Goal: Information Seeking & Learning: Learn about a topic

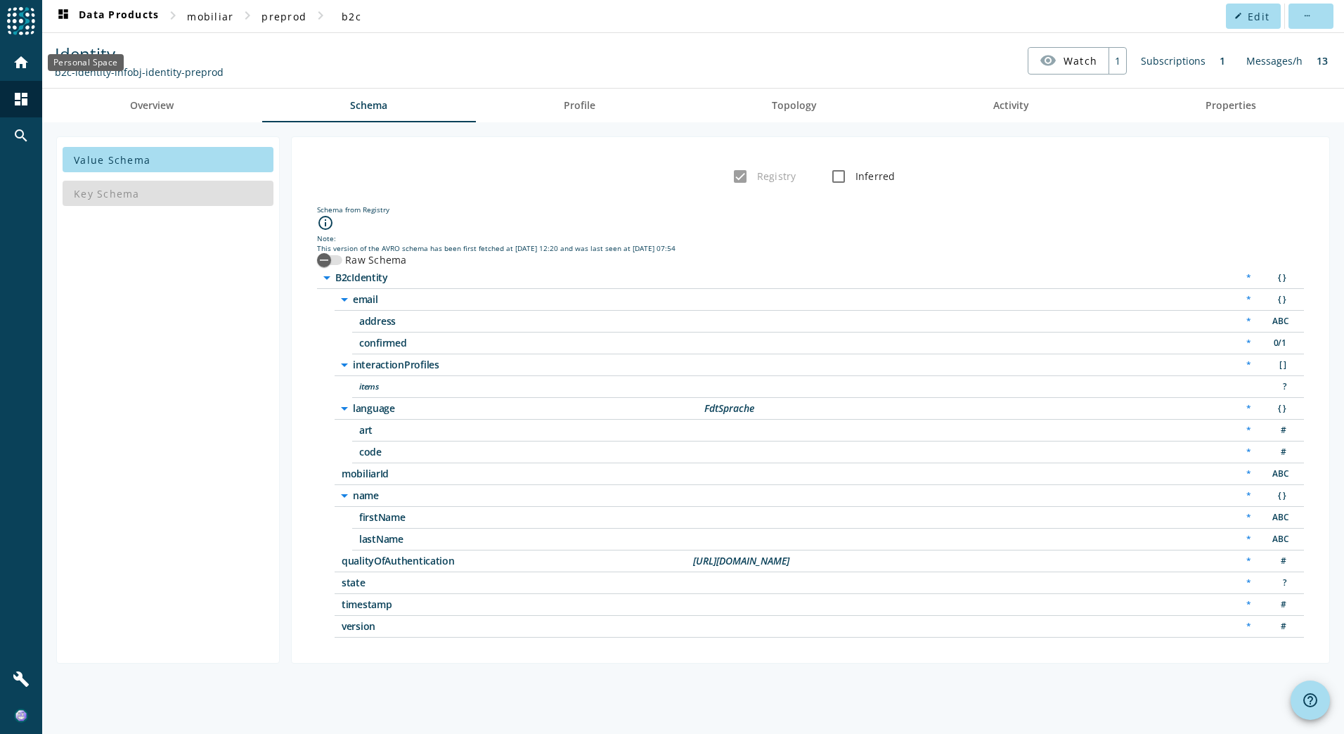
click at [13, 67] on mat-icon "home" at bounding box center [21, 62] width 17 height 17
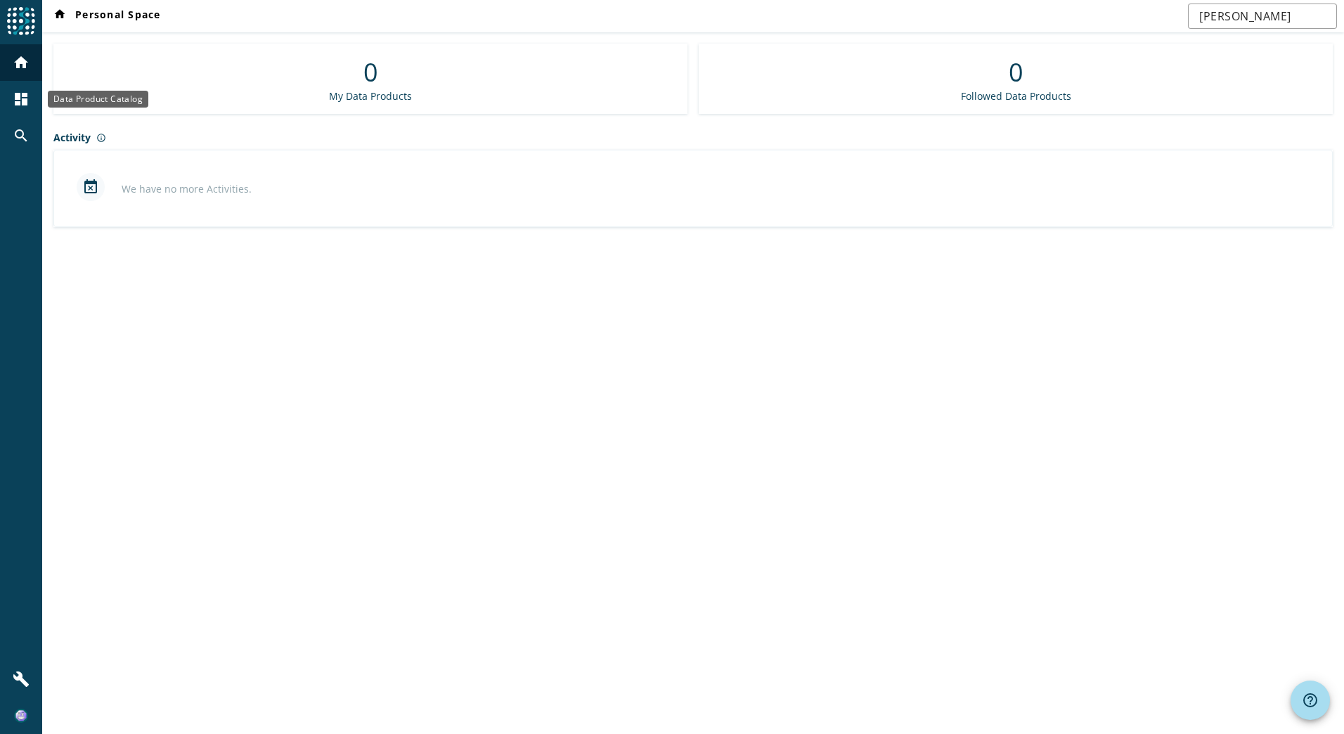
click at [27, 104] on mat-icon "dashboard" at bounding box center [21, 99] width 17 height 17
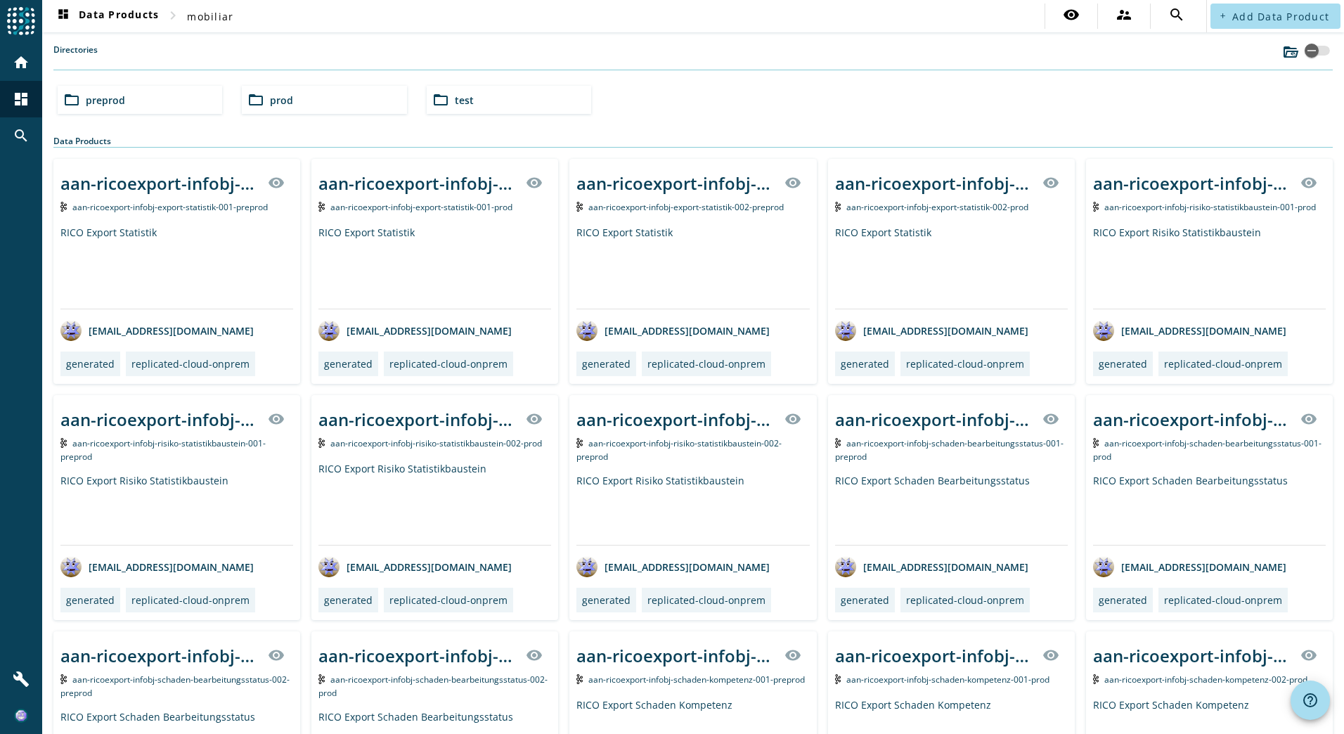
click at [286, 105] on span "prod" at bounding box center [281, 99] width 23 height 13
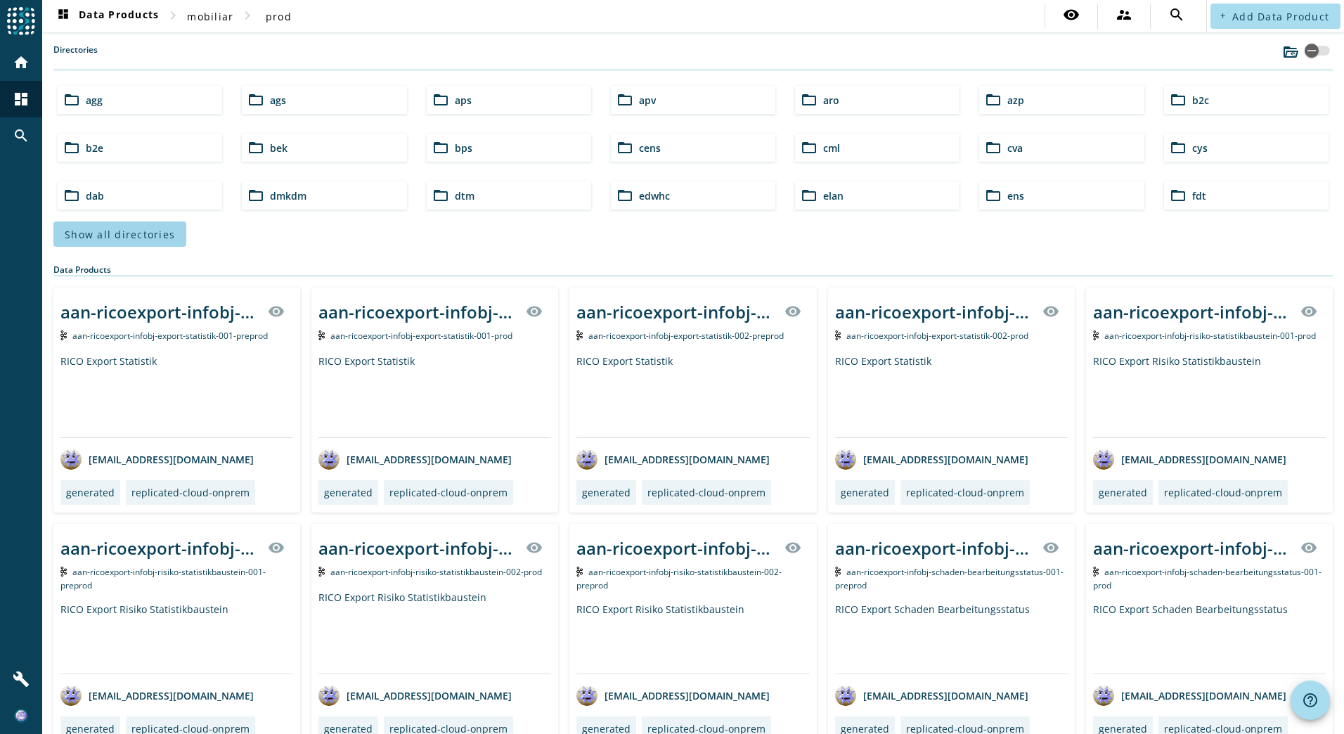
click at [156, 233] on span "Show all directories" at bounding box center [120, 234] width 110 height 13
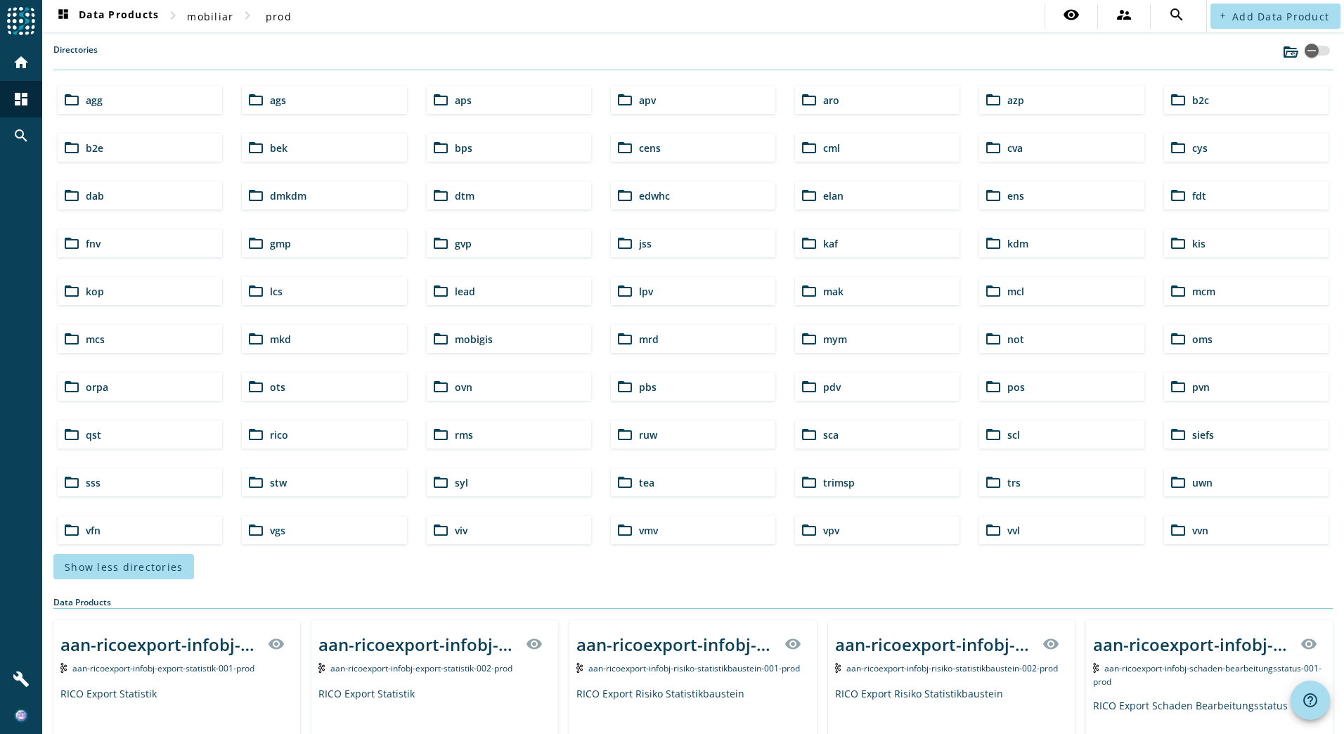
click at [639, 483] on span "tea" at bounding box center [646, 482] width 15 height 13
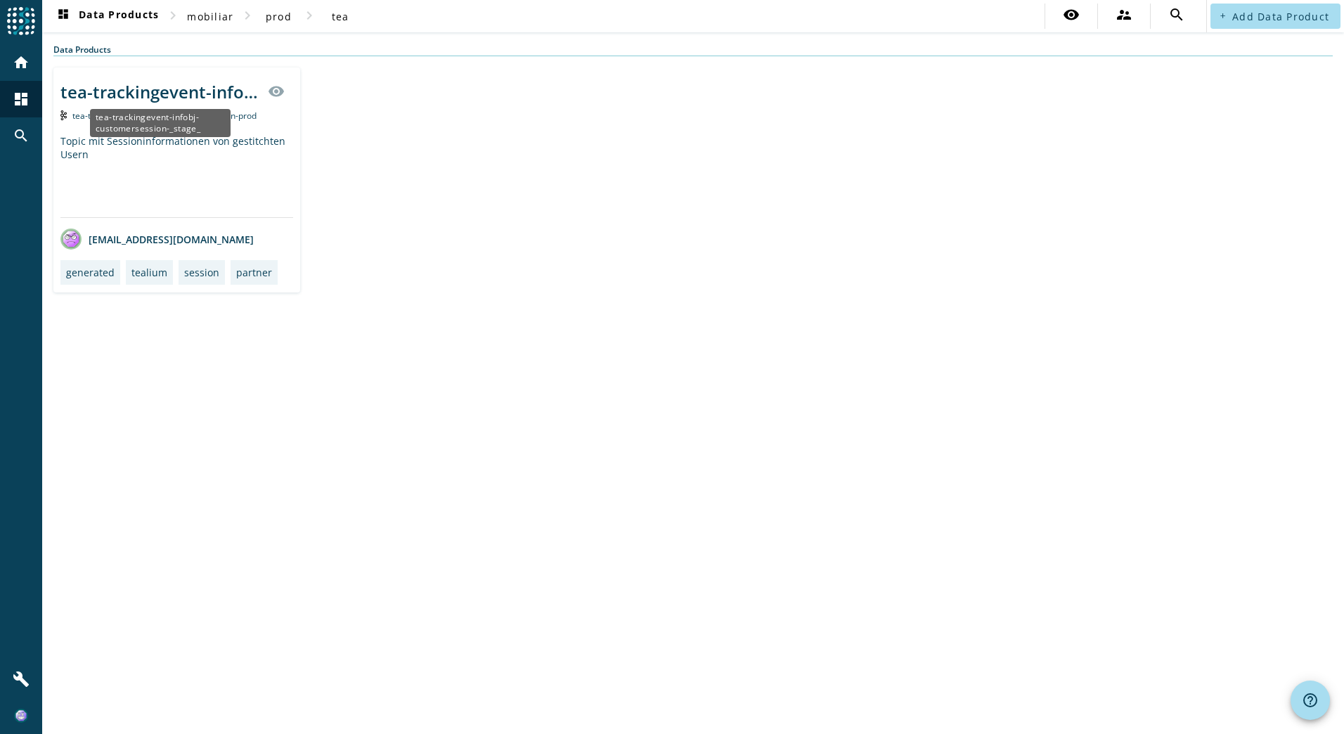
click at [209, 95] on div "tea-trackingevent-infobj-customersession-_stage_" at bounding box center [159, 91] width 199 height 23
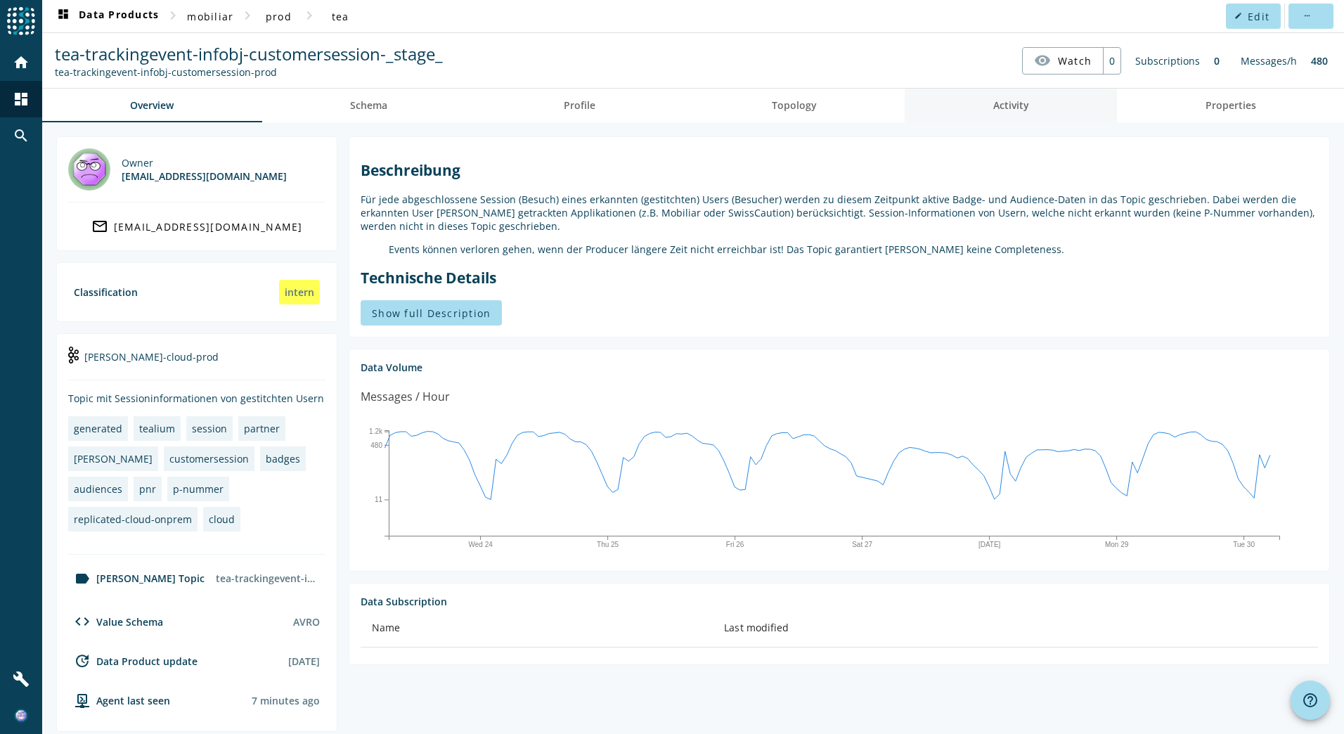
click at [982, 104] on link "Activity" at bounding box center [1011, 106] width 212 height 34
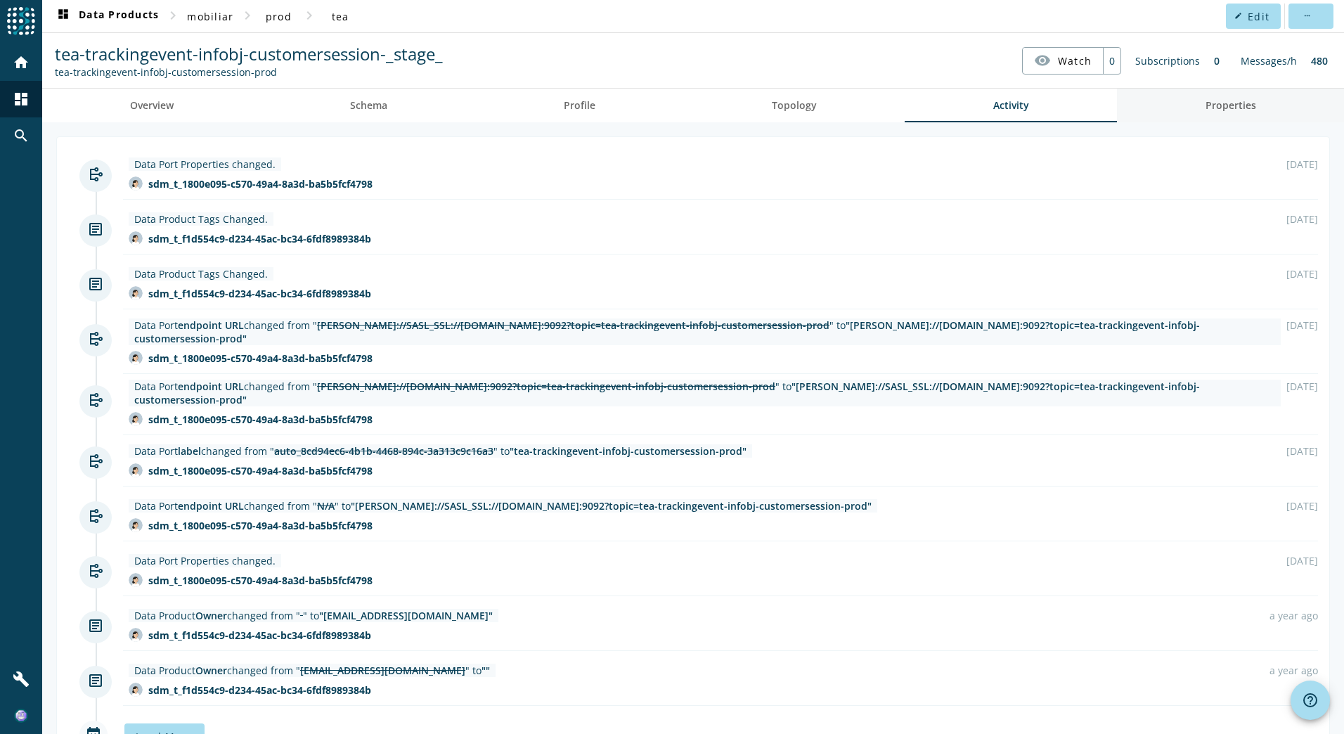
click at [1152, 100] on link "Properties" at bounding box center [1230, 106] width 227 height 34
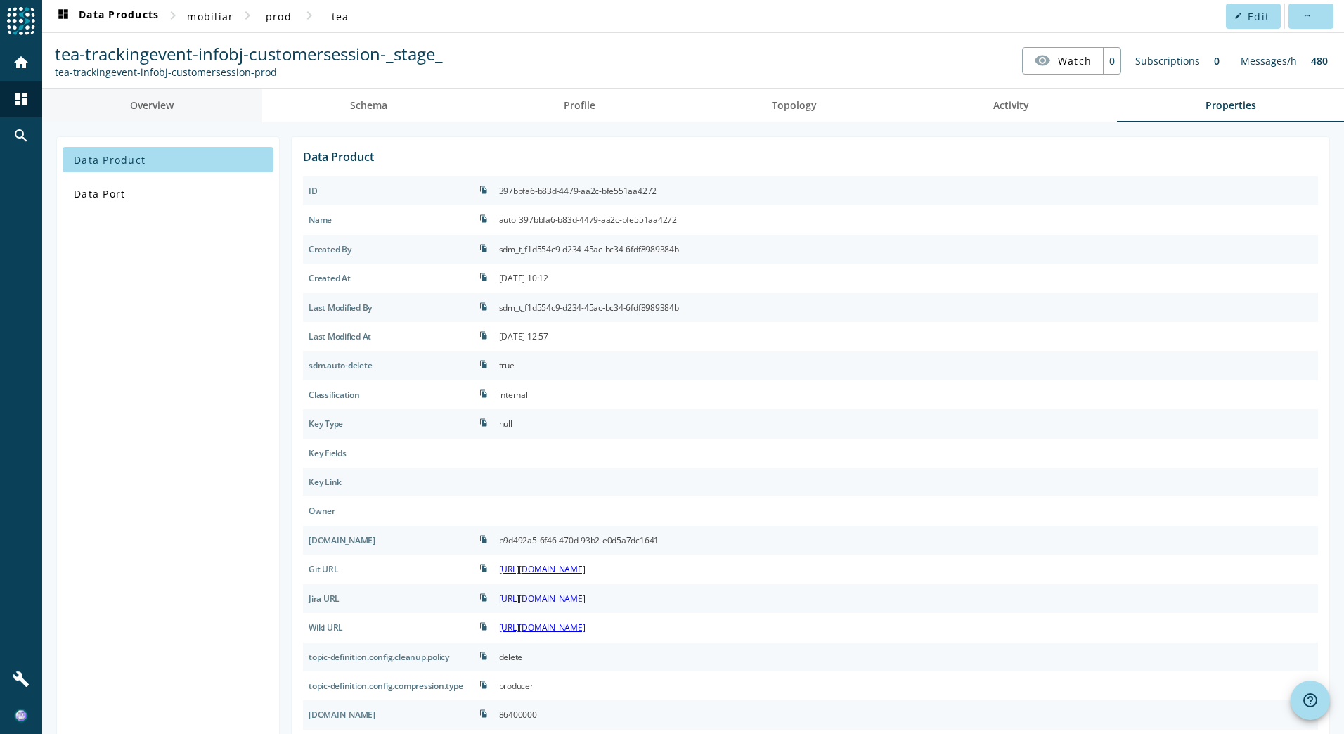
click at [127, 113] on link "Overview" at bounding box center [152, 106] width 220 height 34
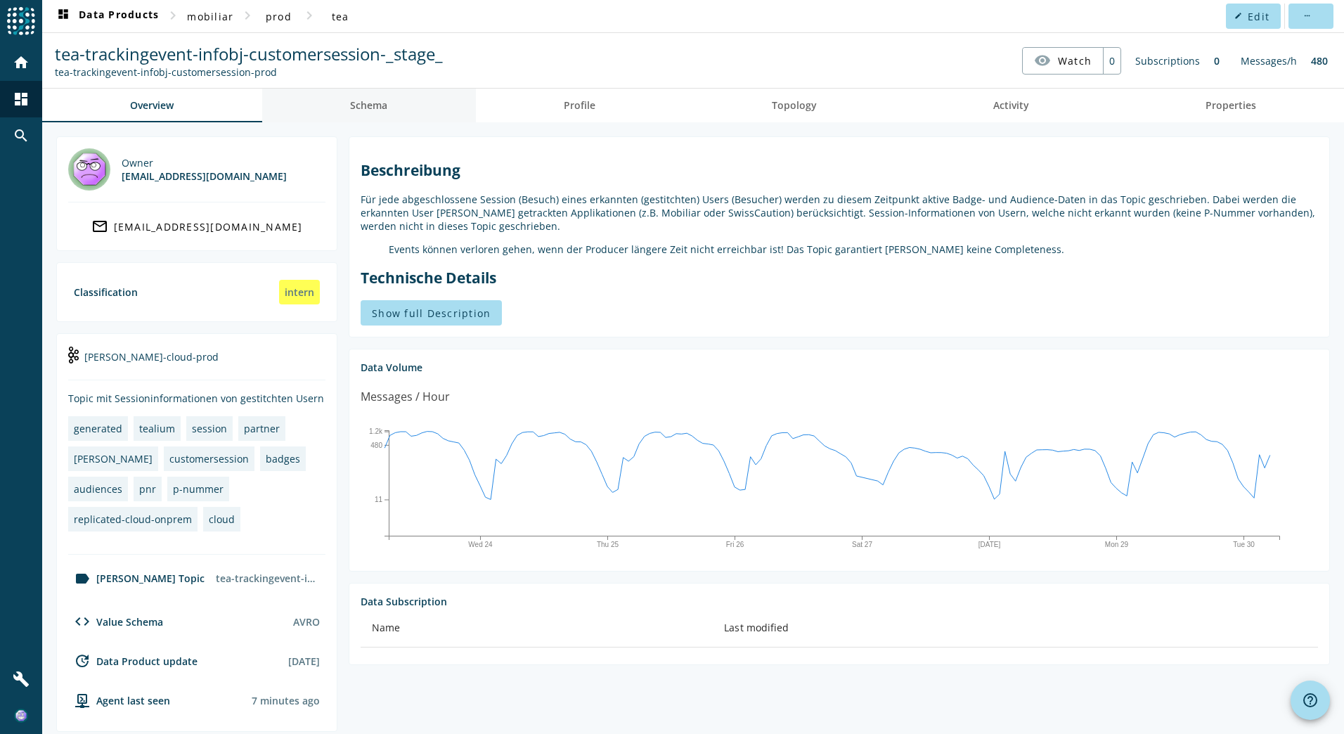
click at [373, 109] on span "Schema" at bounding box center [368, 106] width 37 height 10
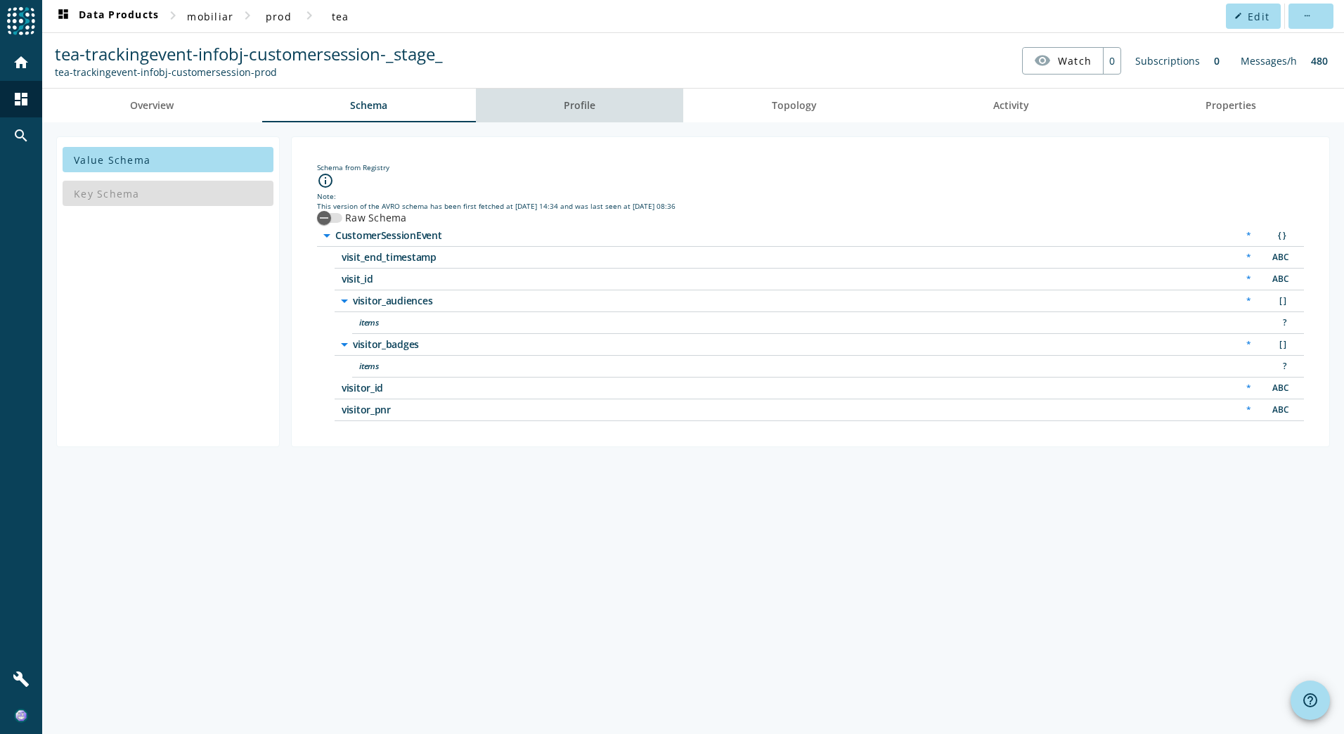
click at [578, 117] on span "Profile" at bounding box center [580, 106] width 32 height 34
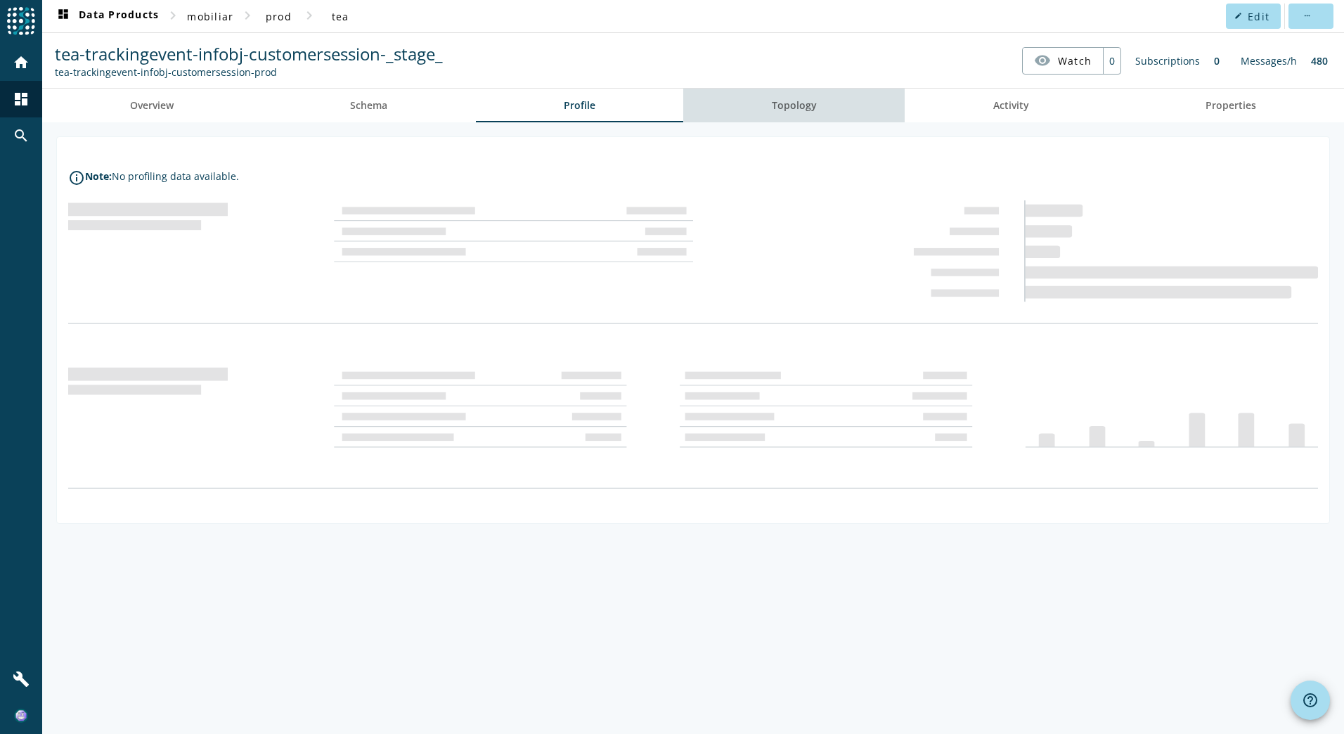
click at [808, 102] on span "Topology" at bounding box center [794, 106] width 45 height 10
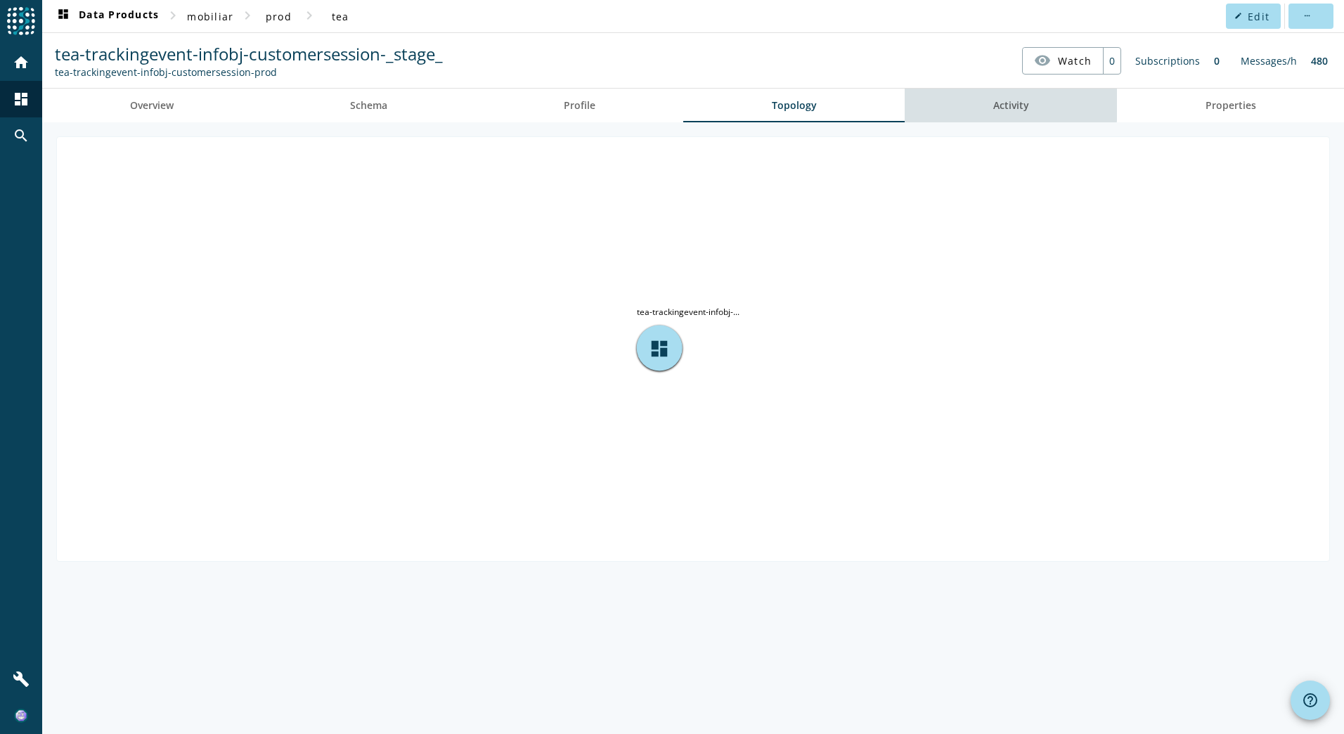
click at [964, 100] on link "Activity" at bounding box center [1011, 106] width 212 height 34
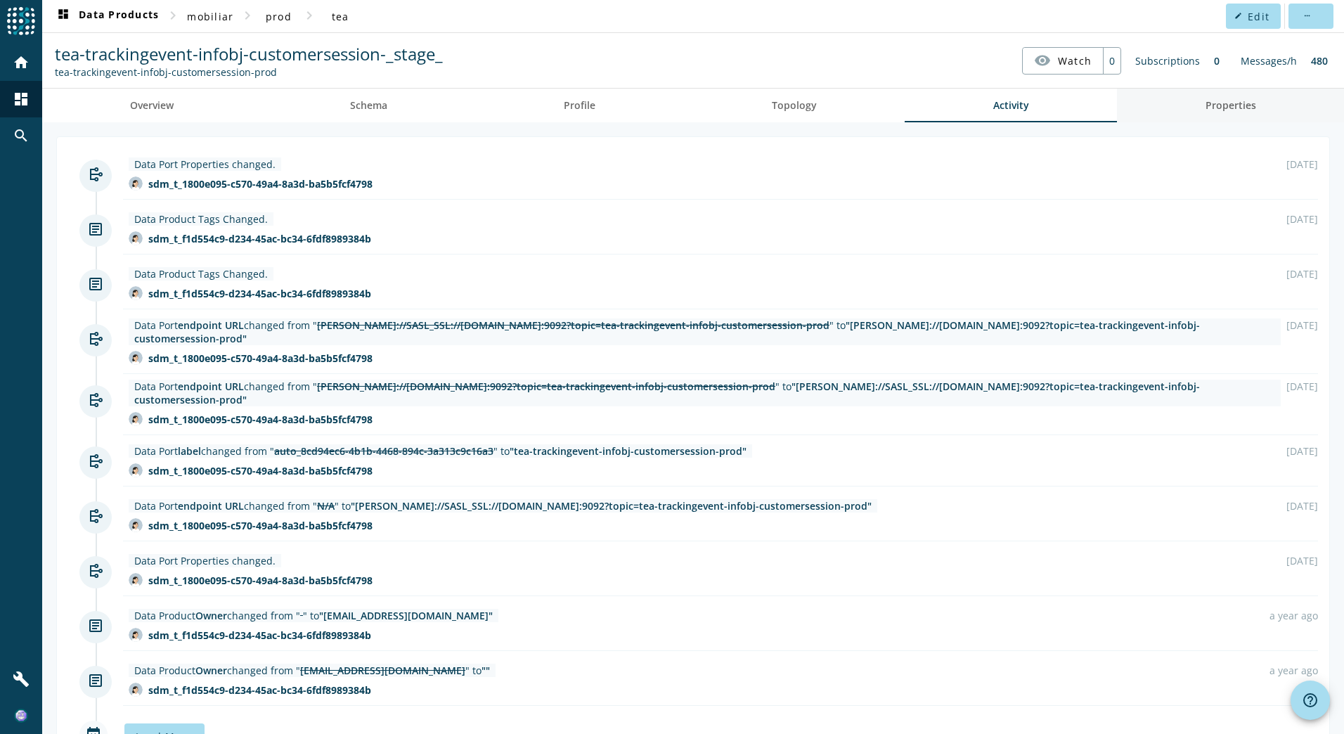
click at [1191, 121] on link "Properties" at bounding box center [1230, 106] width 227 height 34
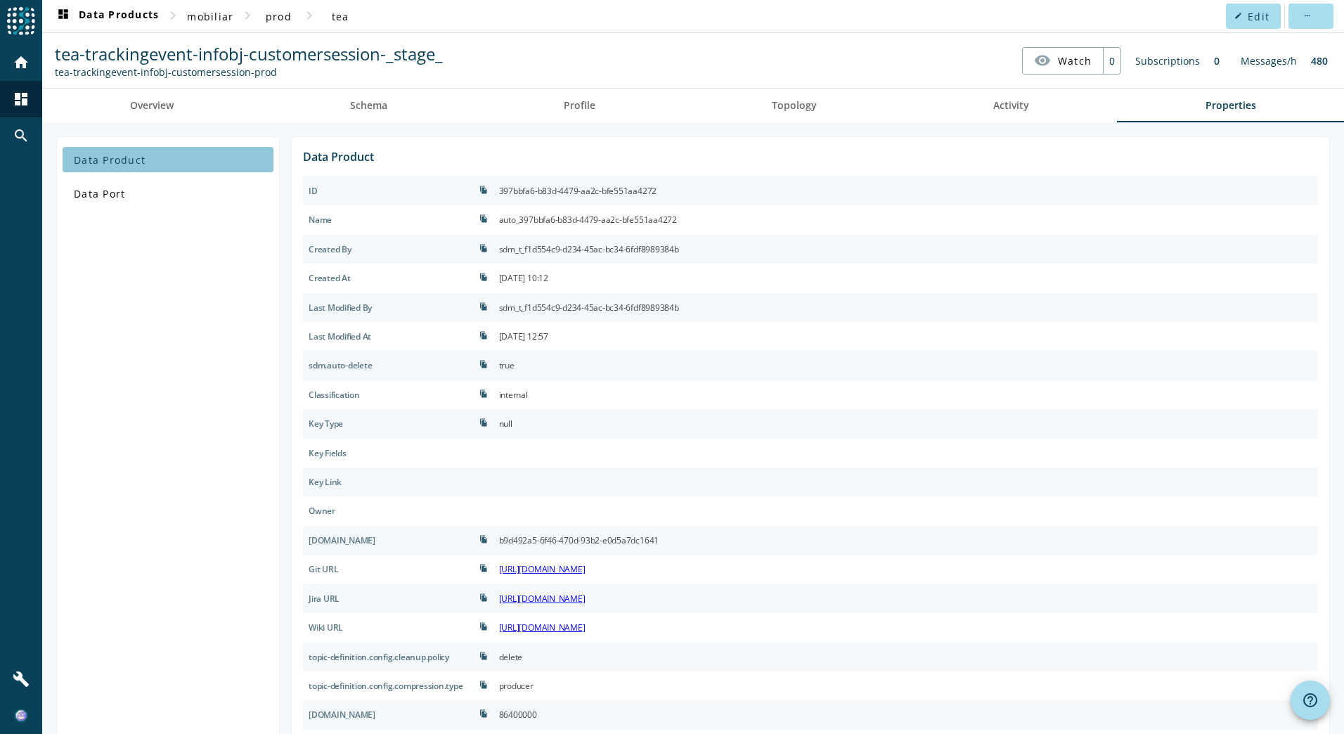
click at [131, 162] on span "Data Product" at bounding box center [110, 159] width 72 height 13
click at [115, 198] on span "Data Port" at bounding box center [99, 193] width 51 height 13
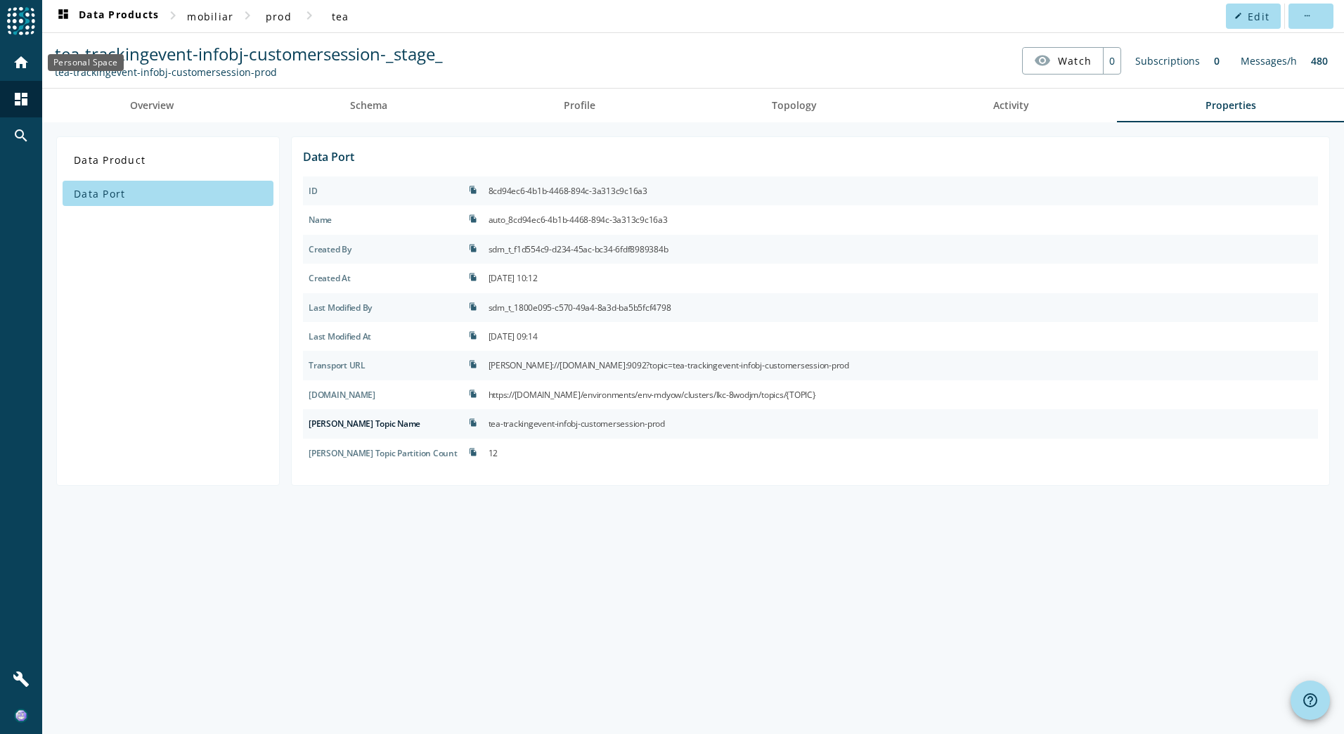
click at [17, 57] on mat-icon "home" at bounding box center [21, 62] width 17 height 17
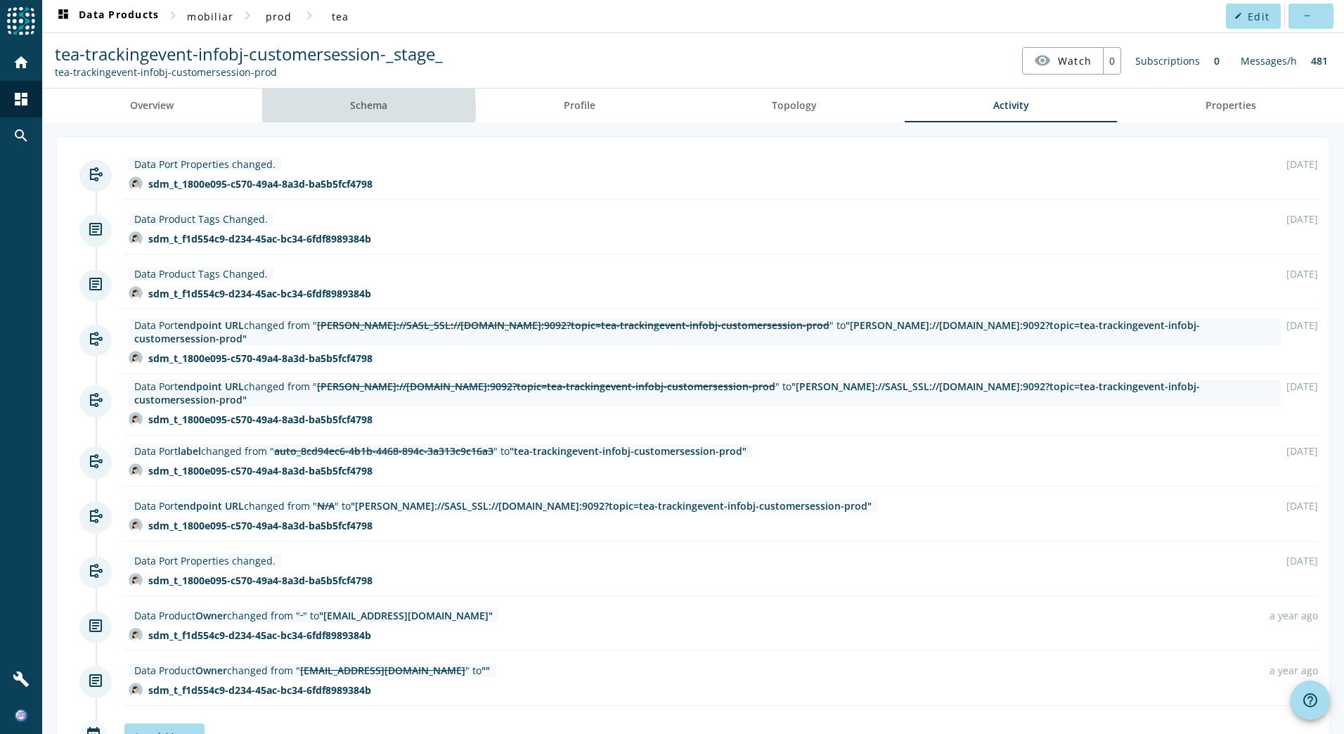
click at [340, 110] on link "Schema" at bounding box center [369, 106] width 214 height 34
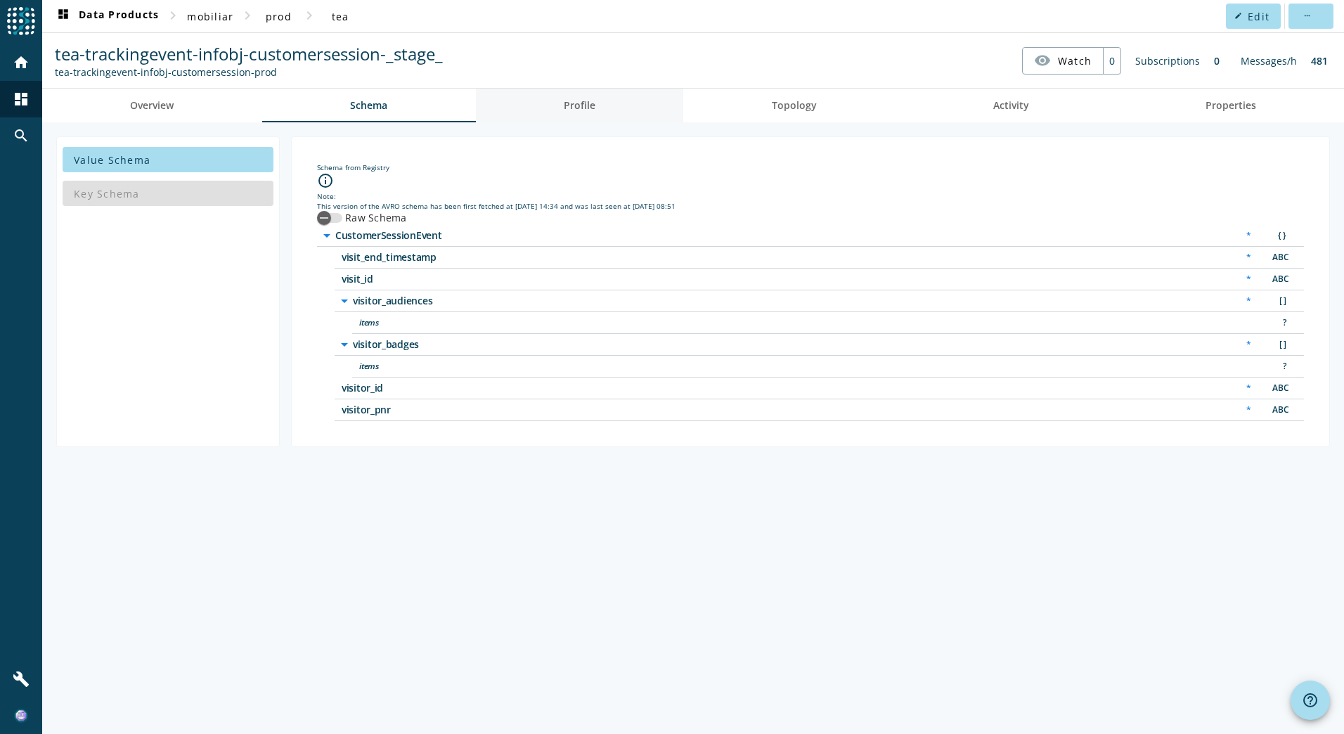
click at [584, 103] on span "Profile" at bounding box center [580, 106] width 32 height 10
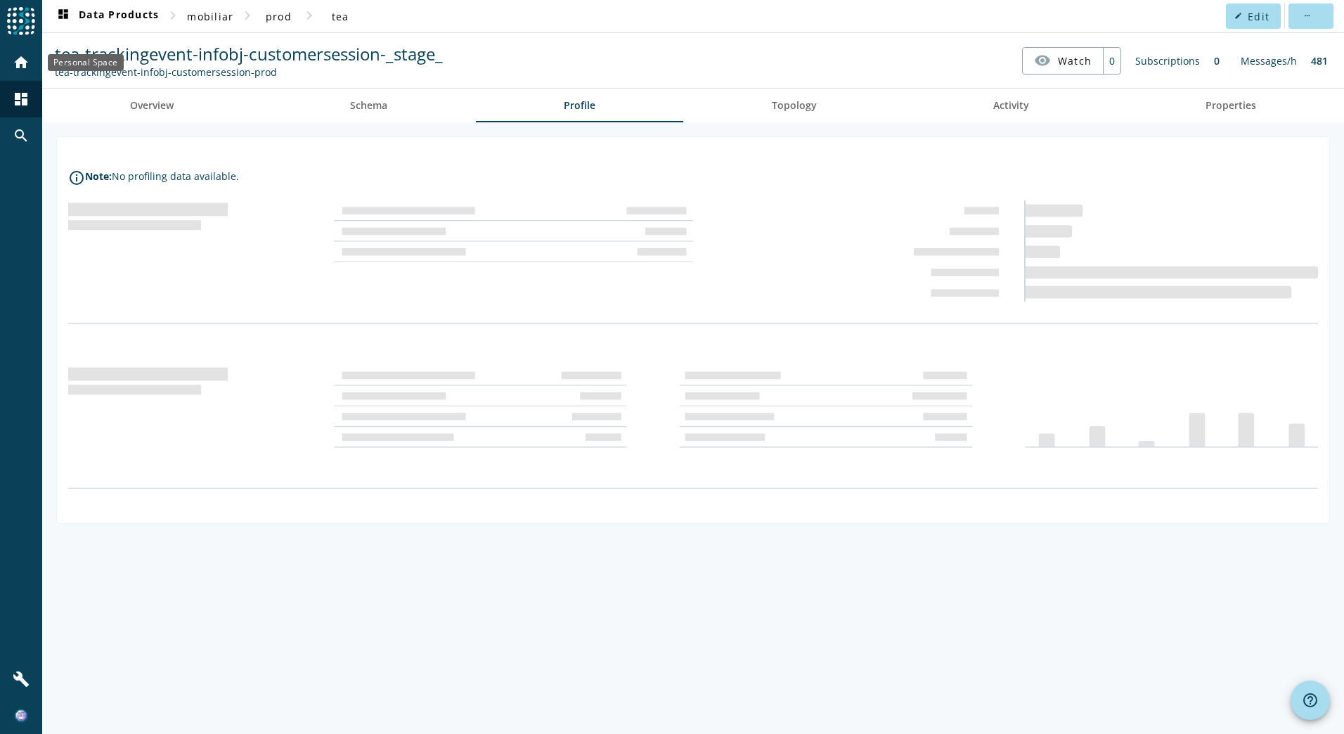
click at [13, 67] on mat-icon "home" at bounding box center [21, 62] width 17 height 17
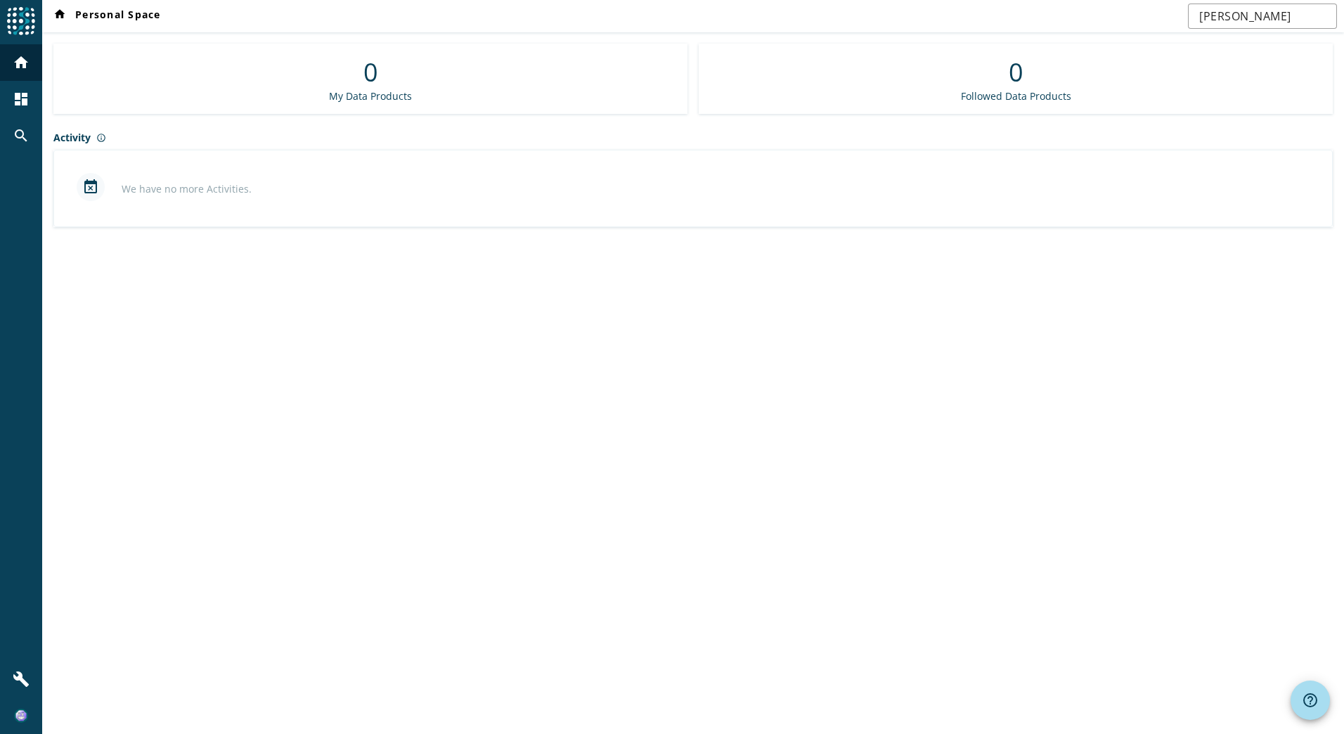
click at [13, 23] on img at bounding box center [21, 21] width 28 height 28
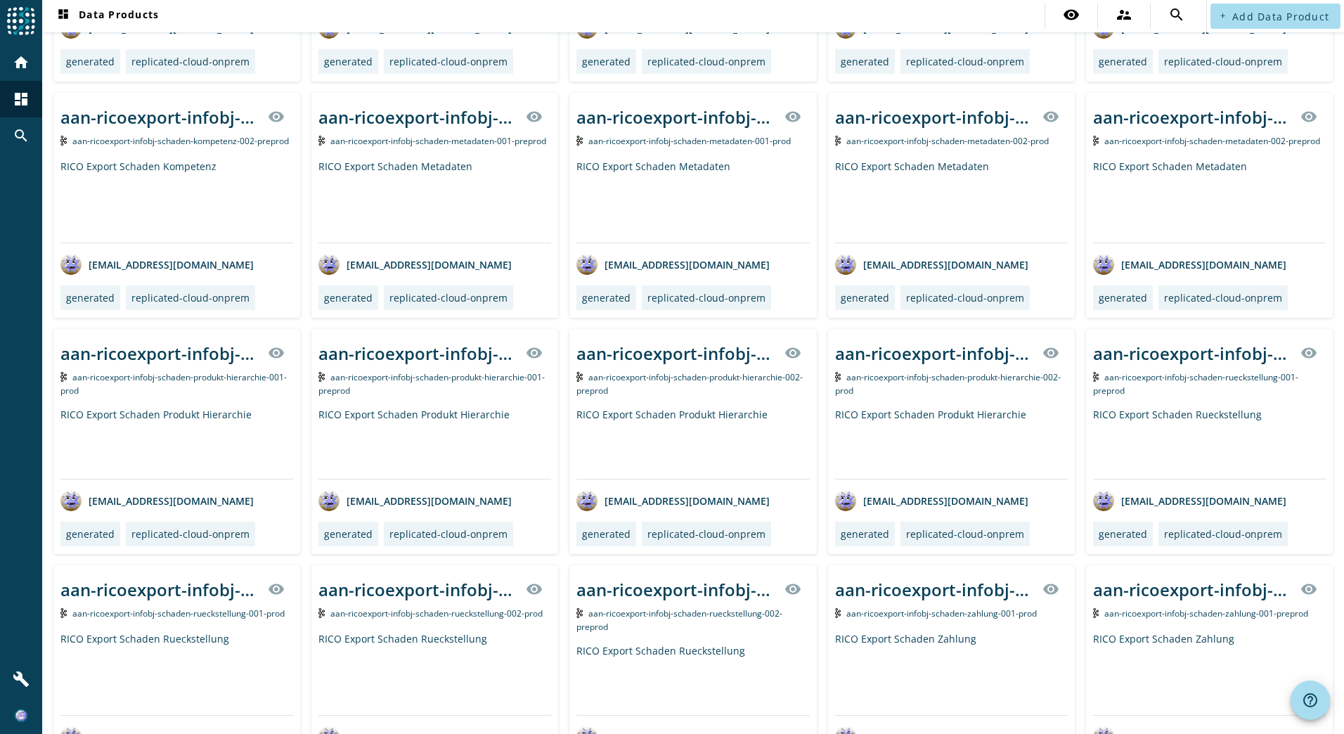
scroll to position [749, 0]
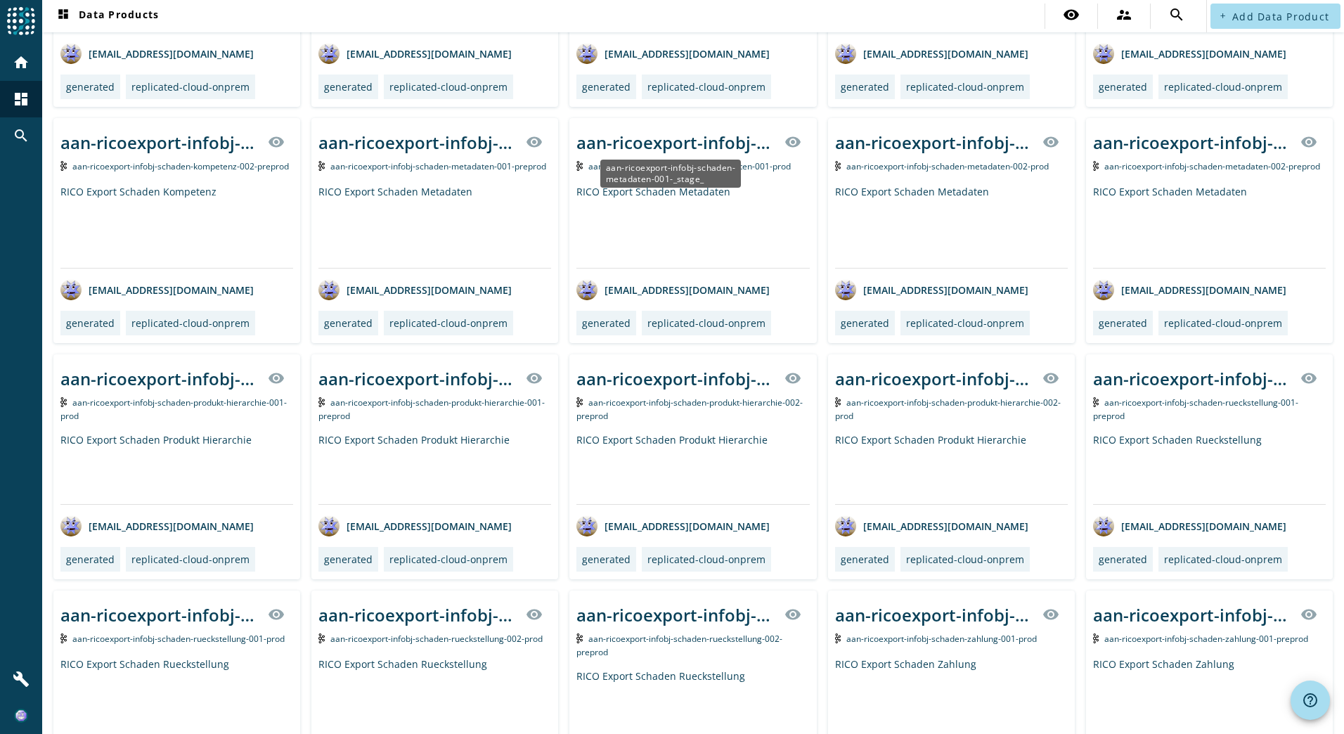
click at [683, 137] on div "aan-ricoexport-infobj-schaden-metadaten-001-_stage_" at bounding box center [675, 142] width 199 height 23
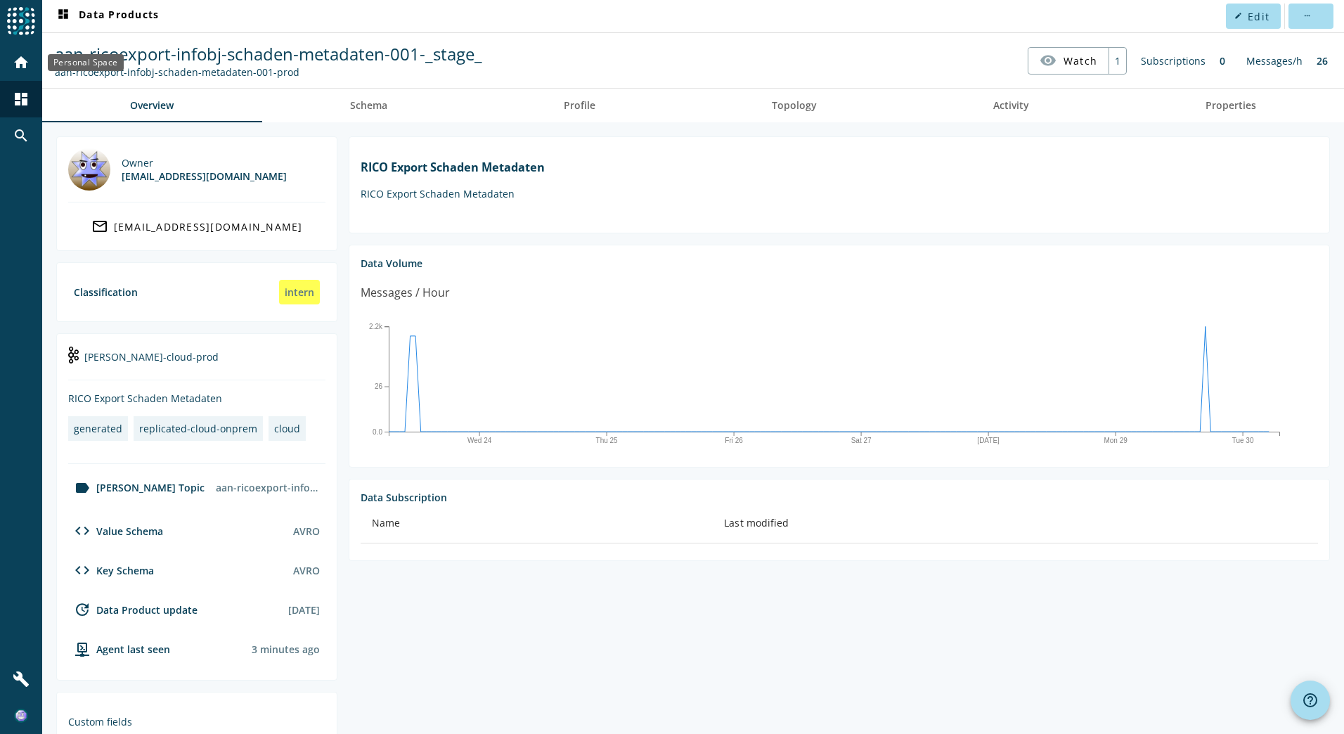
click at [36, 63] on div "home" at bounding box center [21, 62] width 37 height 37
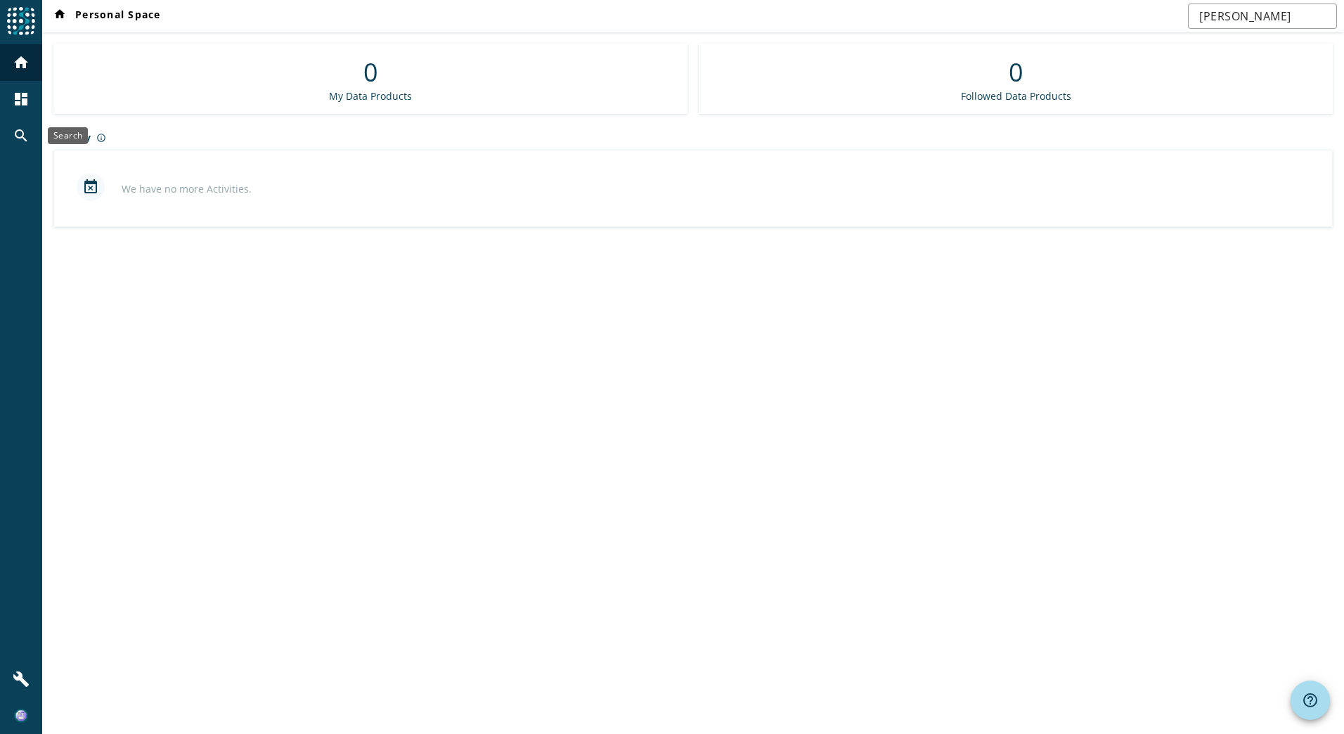
click at [20, 130] on mat-icon "search" at bounding box center [21, 135] width 17 height 17
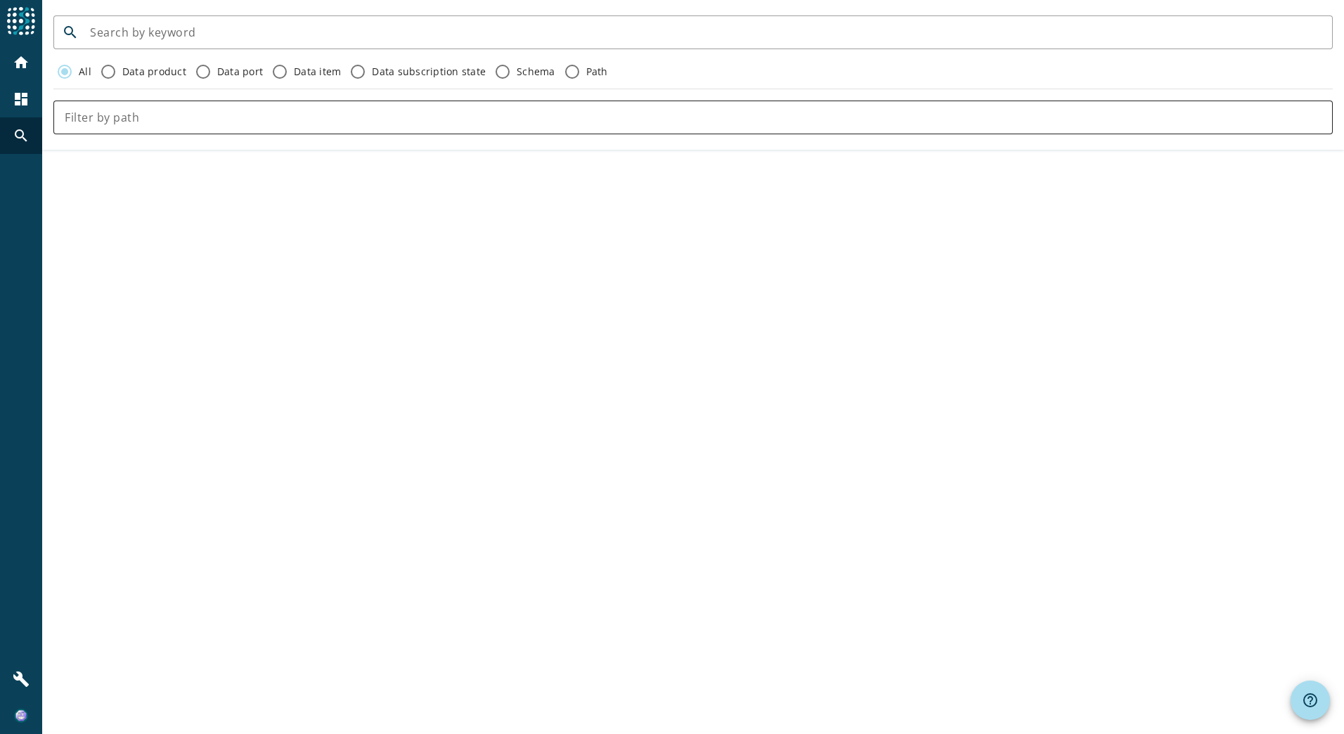
click at [89, 131] on div at bounding box center [693, 118] width 1257 height 34
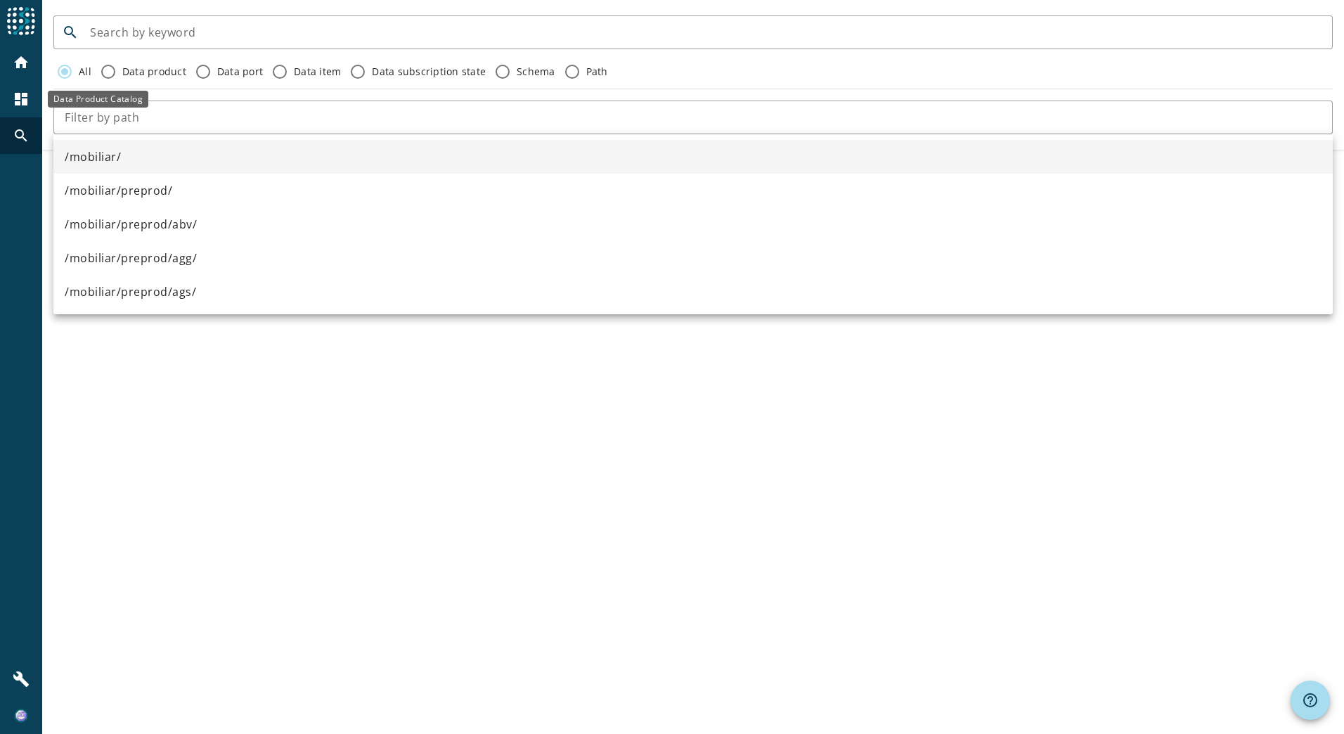
click at [21, 98] on mat-icon "dashboard" at bounding box center [21, 99] width 17 height 17
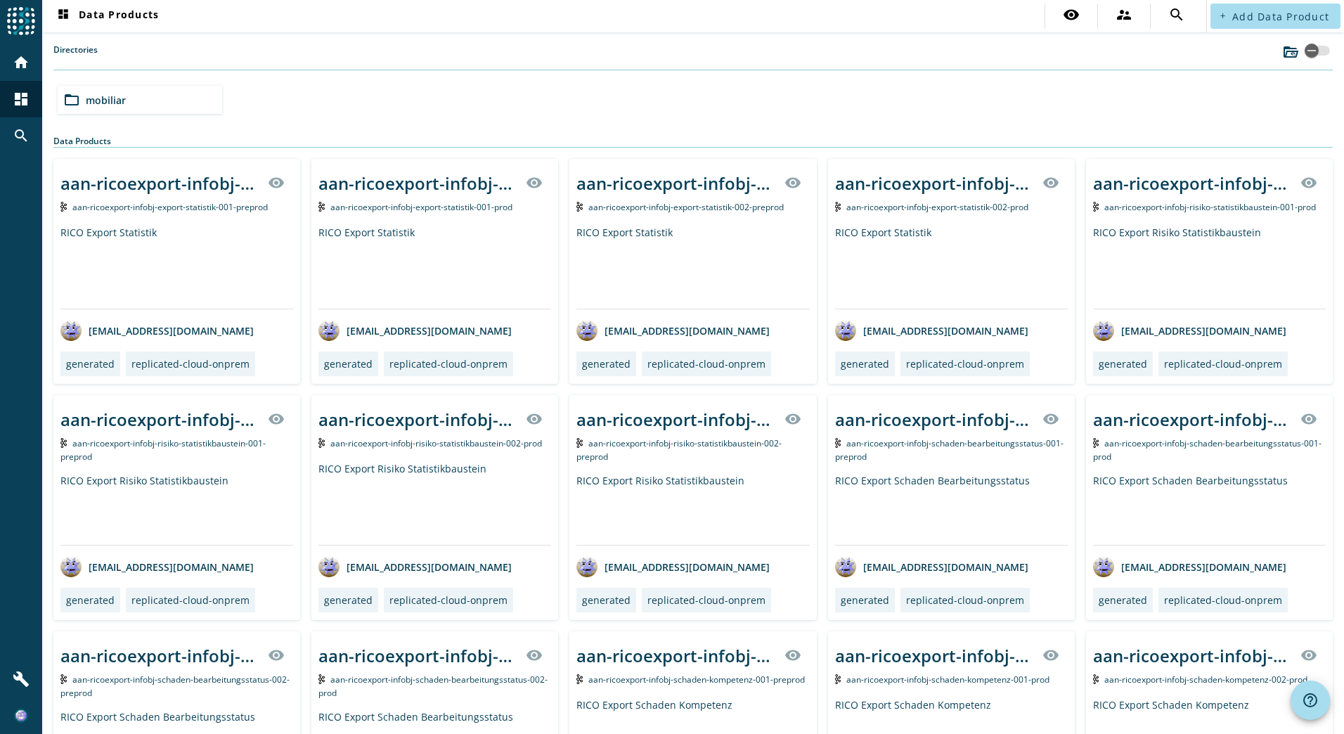
click at [187, 51] on div "Directories" at bounding box center [692, 57] width 1279 height 27
click at [118, 108] on div "folder_open mobiliar" at bounding box center [140, 100] width 165 height 28
click at [283, 105] on span "prod" at bounding box center [281, 99] width 23 height 13
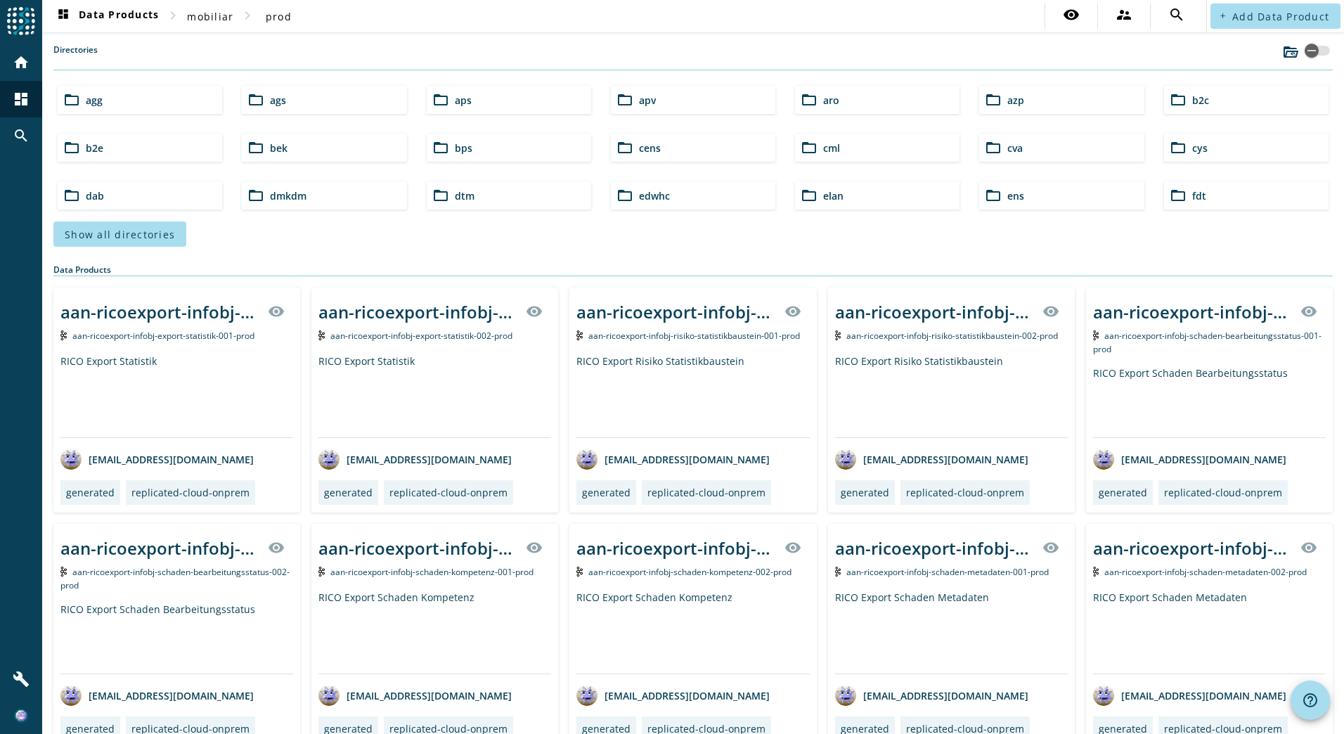
click at [146, 236] on span "Show all directories" at bounding box center [120, 234] width 110 height 13
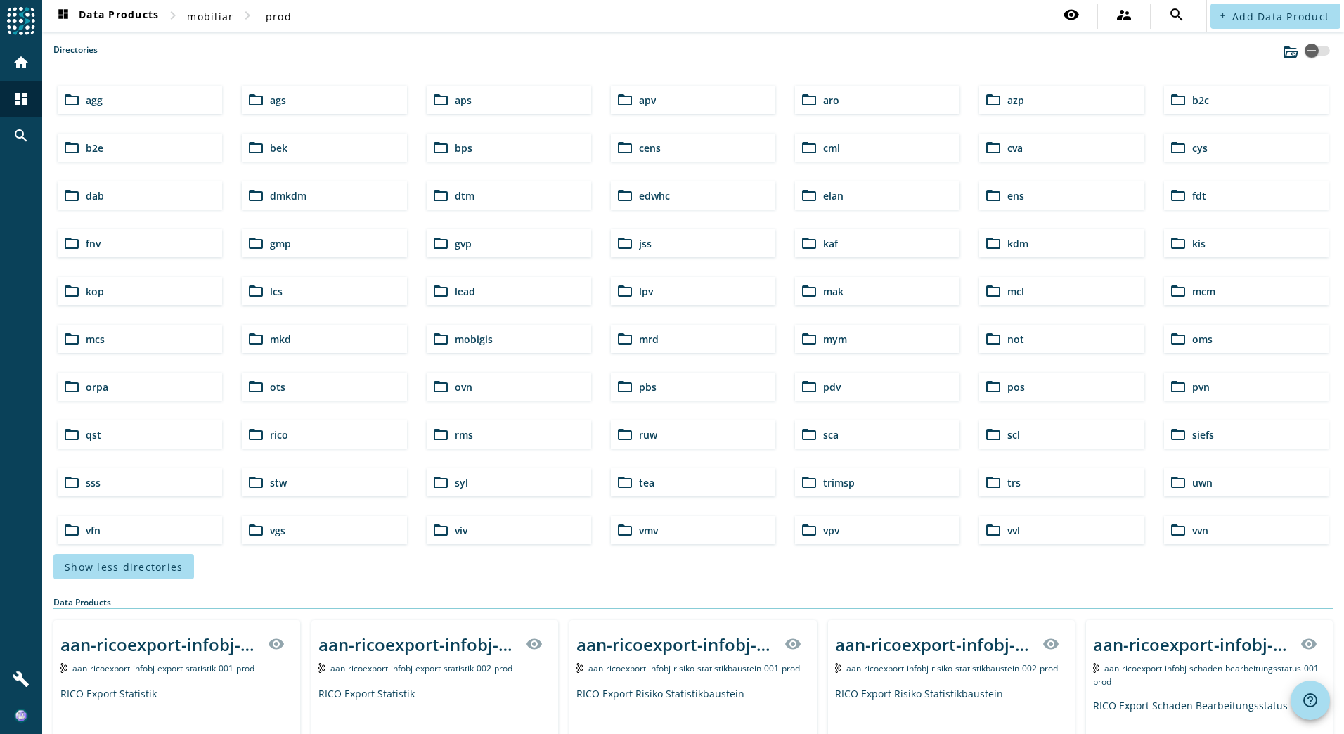
click at [640, 491] on div "folder_open tea" at bounding box center [693, 482] width 165 height 28
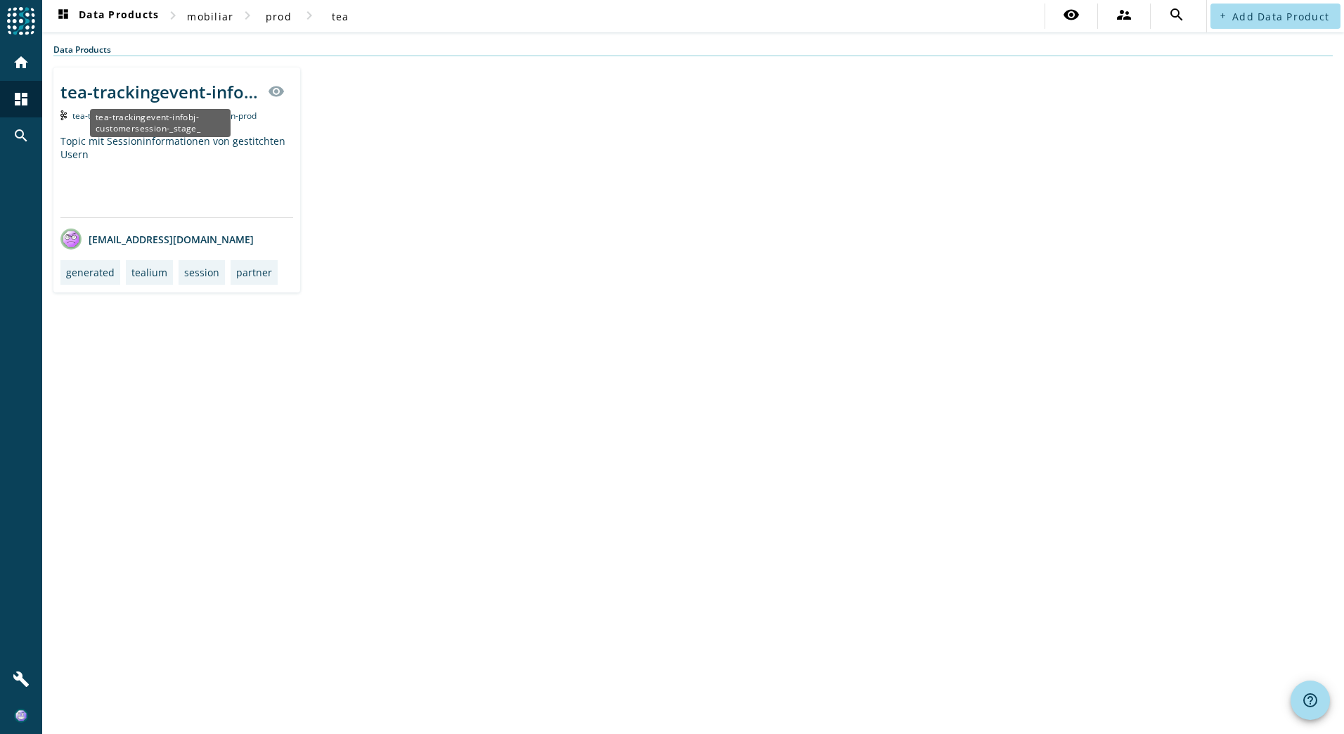
click at [129, 91] on div "tea-trackingevent-infobj-customersession-_stage_" at bounding box center [159, 91] width 199 height 23
